Goal: Navigation & Orientation: Understand site structure

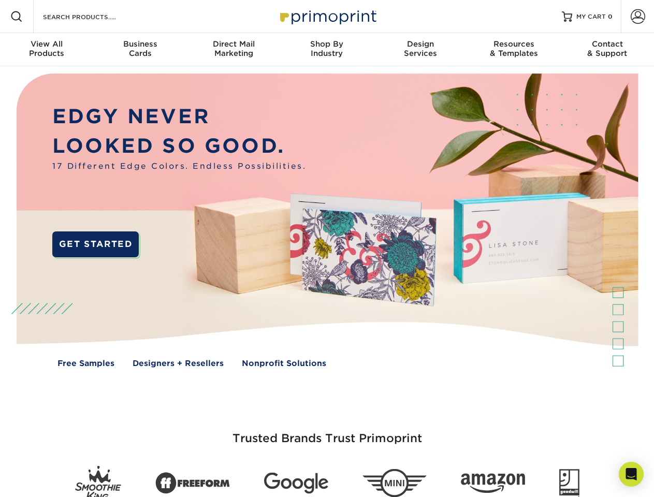
click at [327, 248] on img at bounding box center [326, 227] width 647 height 323
click at [17, 17] on span at bounding box center [16, 16] width 12 height 12
click at [637, 17] on span at bounding box center [637, 16] width 14 height 14
click at [47, 50] on div "View All Products" at bounding box center [46, 48] width 93 height 19
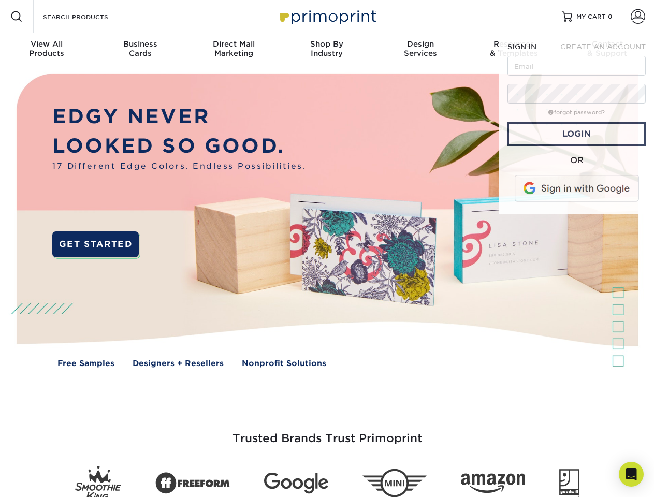
click at [140, 50] on div "Business Cards" at bounding box center [139, 48] width 93 height 19
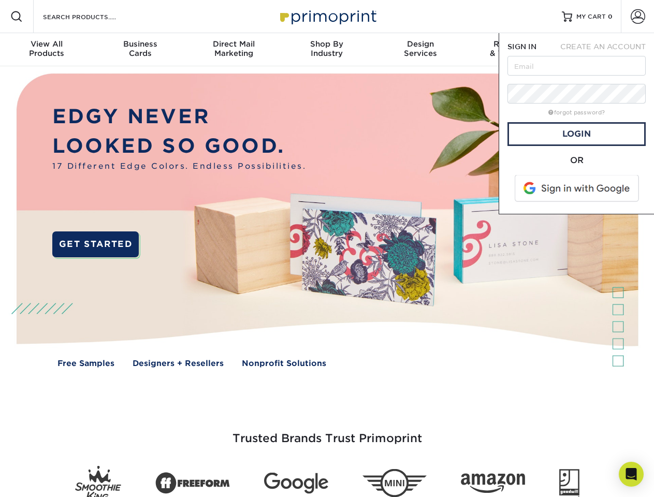
click at [233, 50] on div "Direct Mail Marketing" at bounding box center [233, 48] width 93 height 19
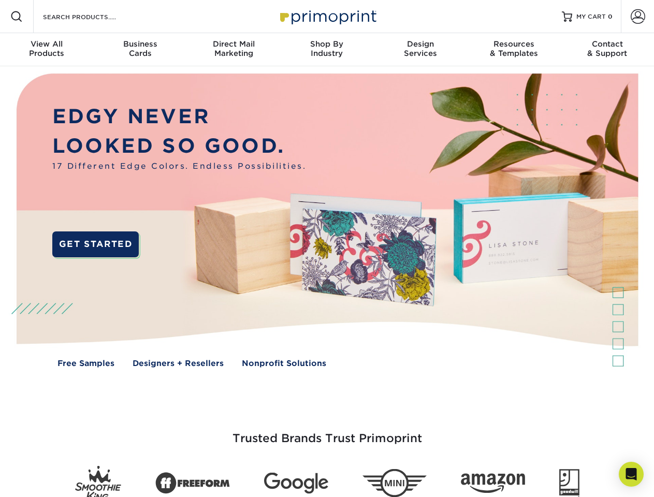
click at [327, 50] on div "Shop By Industry" at bounding box center [326, 48] width 93 height 19
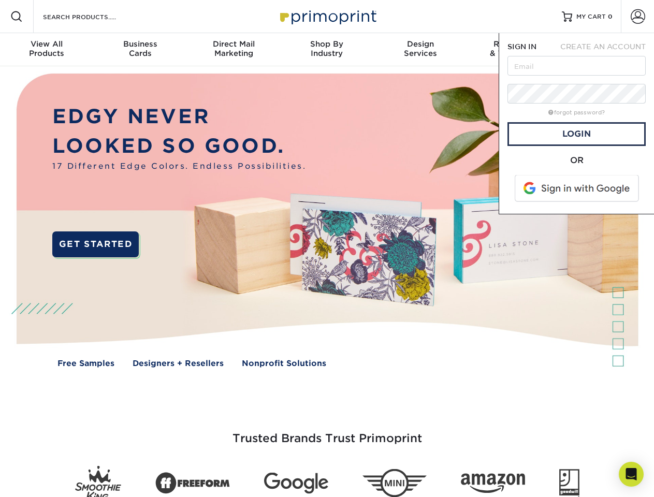
click at [420, 50] on div "Design Services" at bounding box center [420, 48] width 93 height 19
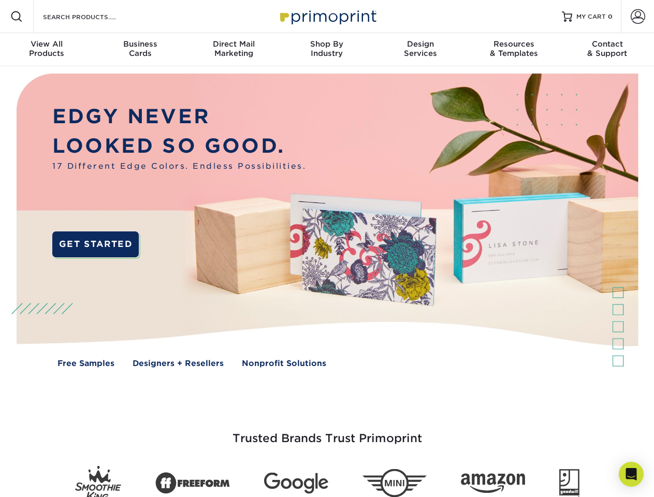
click at [513, 50] on span "SIGN IN" at bounding box center [521, 46] width 29 height 8
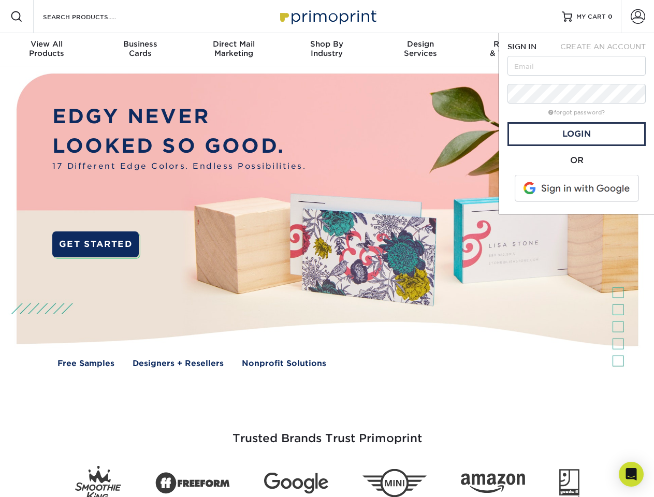
click at [607, 50] on div "Contact & Support" at bounding box center [607, 48] width 93 height 19
